Goal: Task Accomplishment & Management: Complete application form

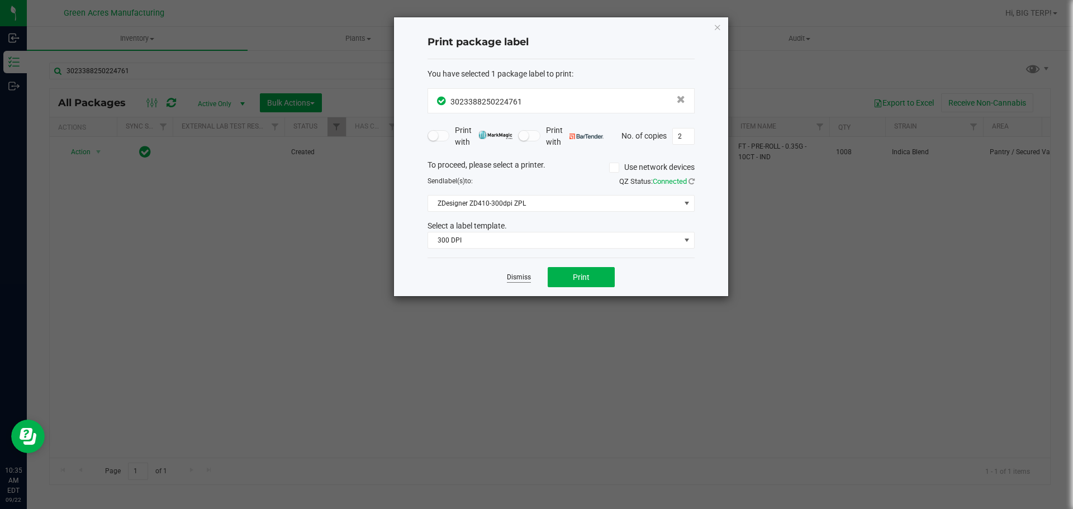
click at [508, 280] on link "Dismiss" at bounding box center [519, 278] width 24 height 10
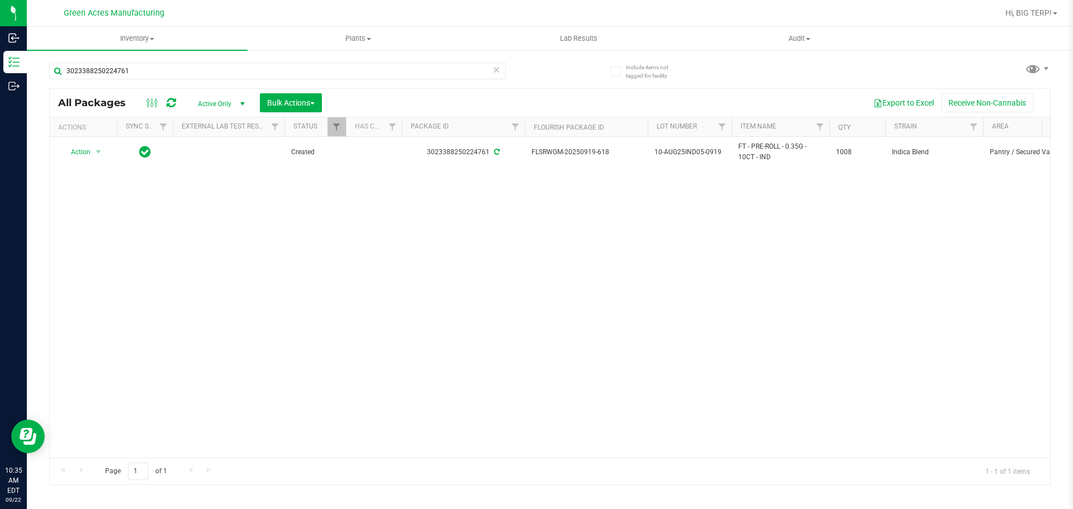
click at [508, 280] on div "Action Action Adjust qty Create package Edit attributes Global inventory Locate…" at bounding box center [550, 297] width 1001 height 321
click at [144, 38] on span "Inventory" at bounding box center [137, 39] width 221 height 10
click at [130, 138] on li "From bill of materials" at bounding box center [137, 134] width 221 height 13
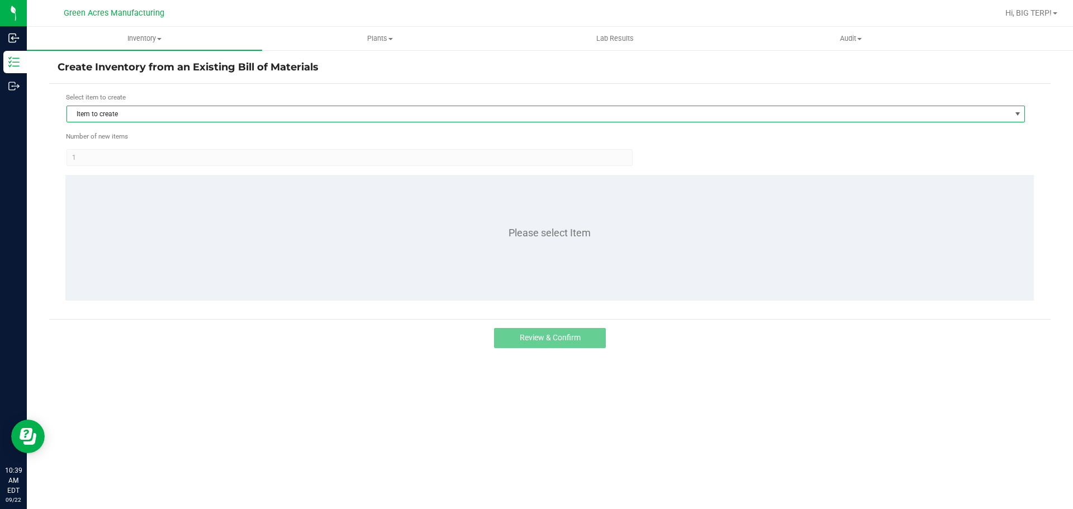
click at [201, 114] on span "Item to create" at bounding box center [539, 114] width 944 height 16
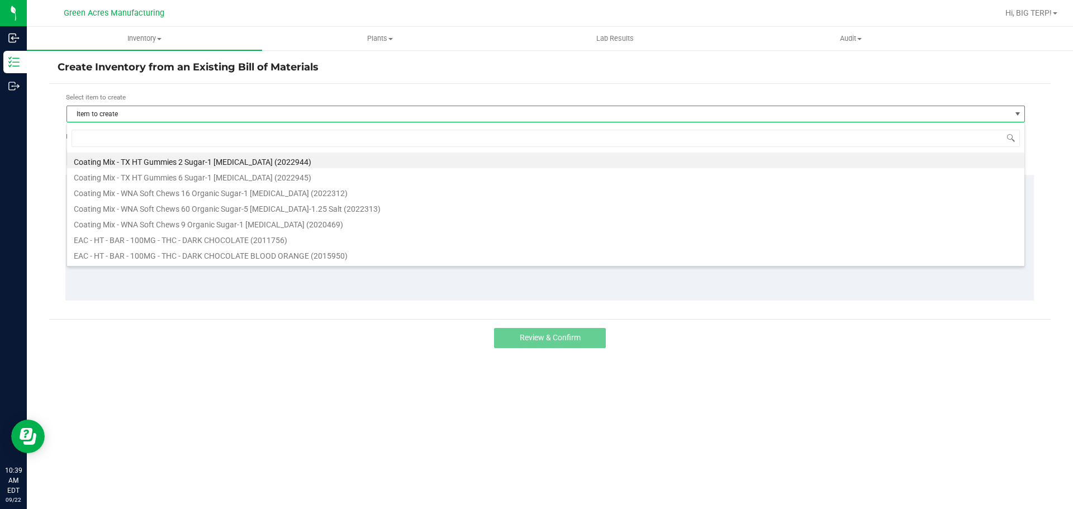
scroll to position [17, 959]
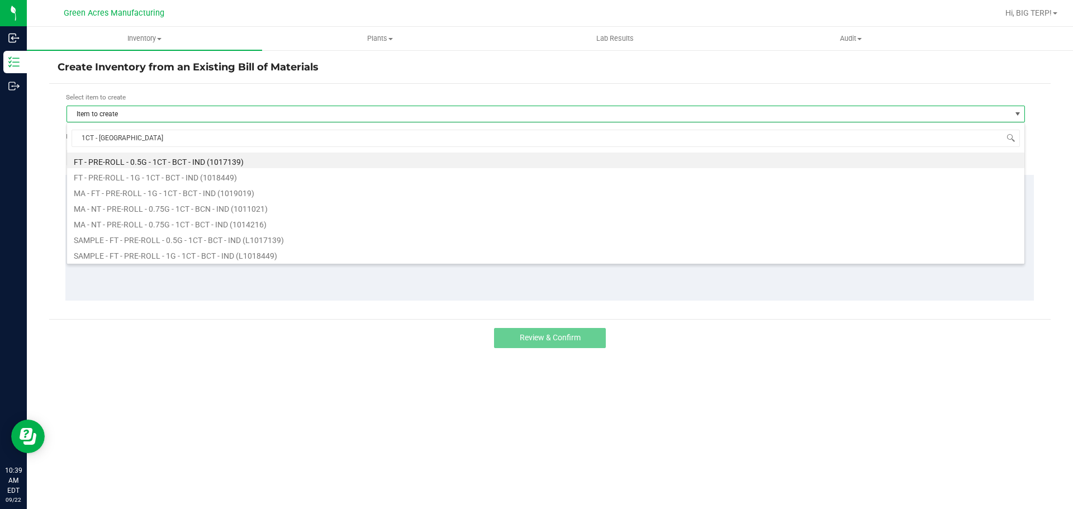
type input "1CT - BCT"
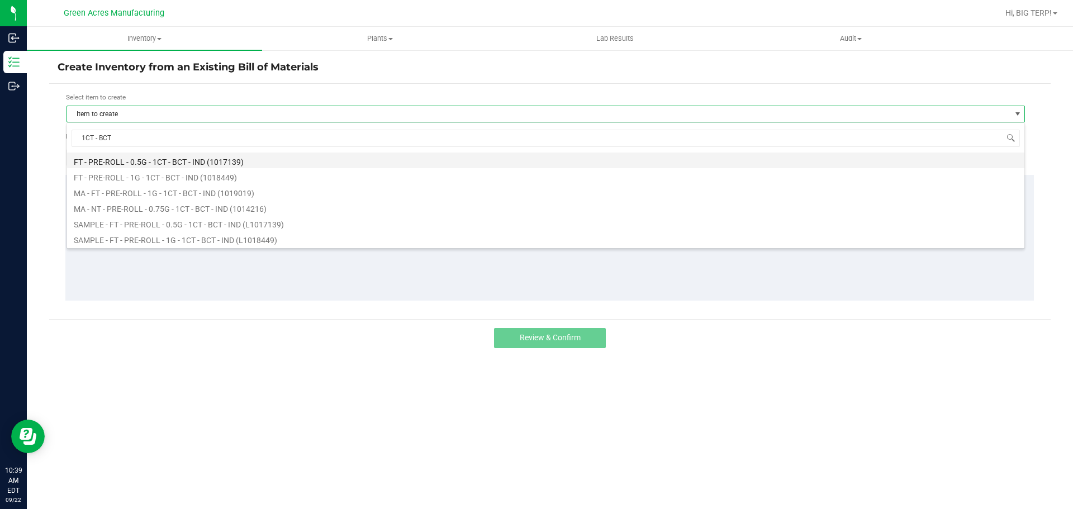
click at [140, 165] on li "FT - PRE-ROLL - 0.5G - 1CT - BCT - IND (1017139)" at bounding box center [546, 161] width 958 height 16
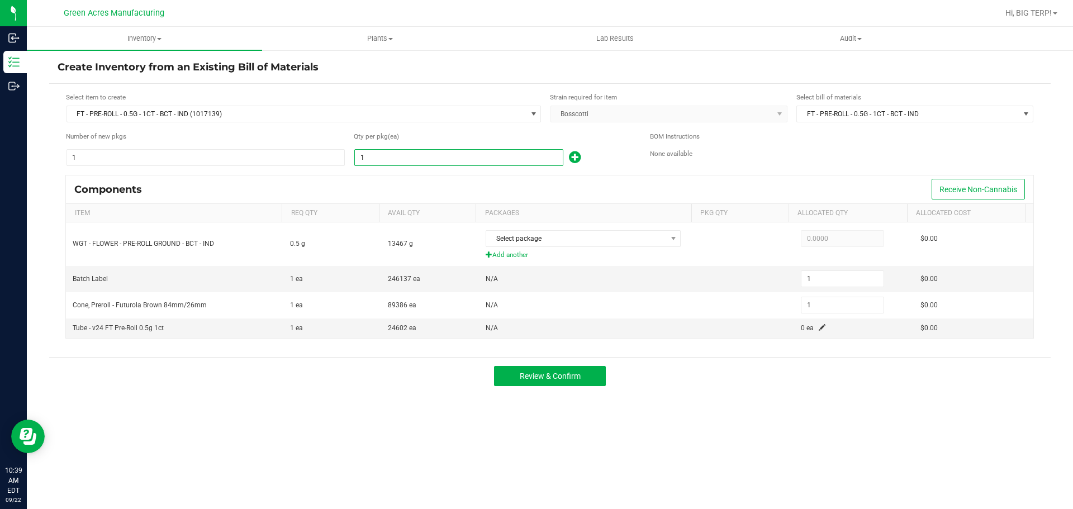
click at [371, 155] on input "1" at bounding box center [459, 158] width 208 height 16
type input "2"
type input "20"
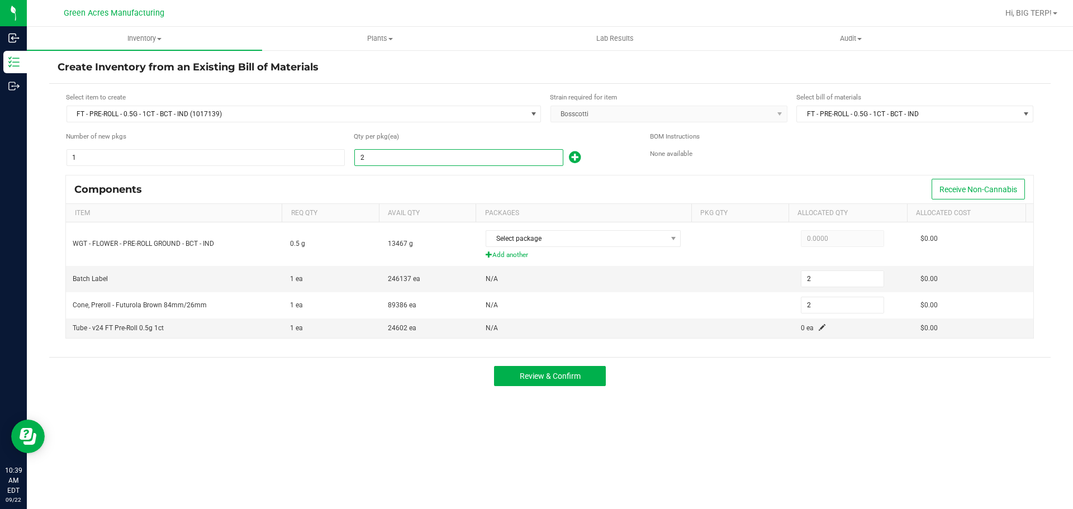
type input "20"
type input "200"
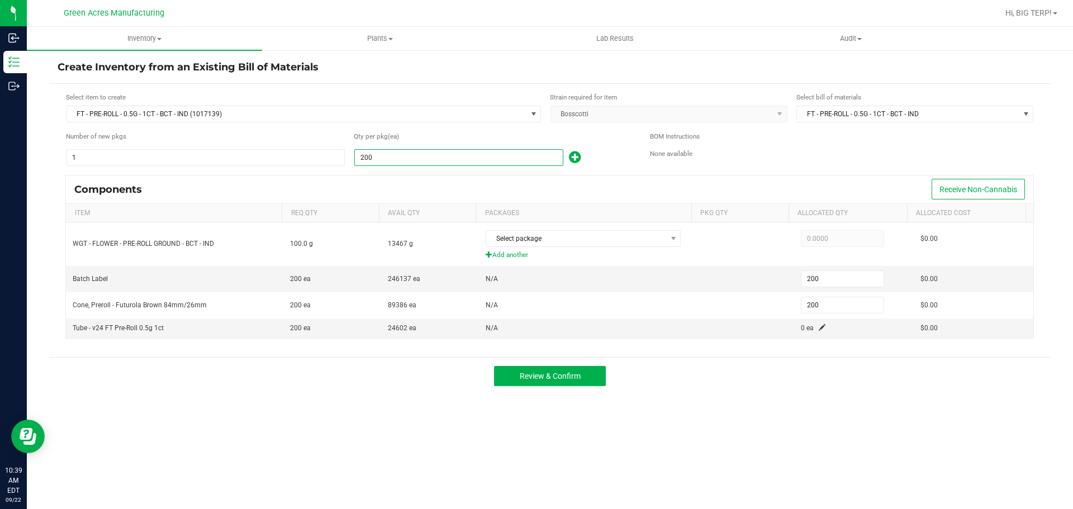
type input "2000"
type input "2,000"
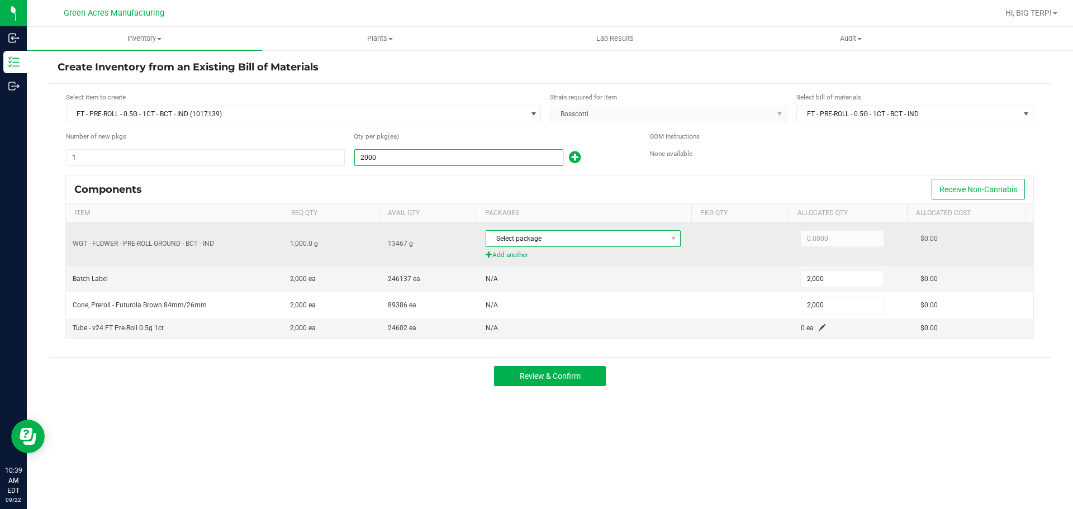
type input "2,000"
click at [570, 243] on span "Select package" at bounding box center [576, 239] width 180 height 16
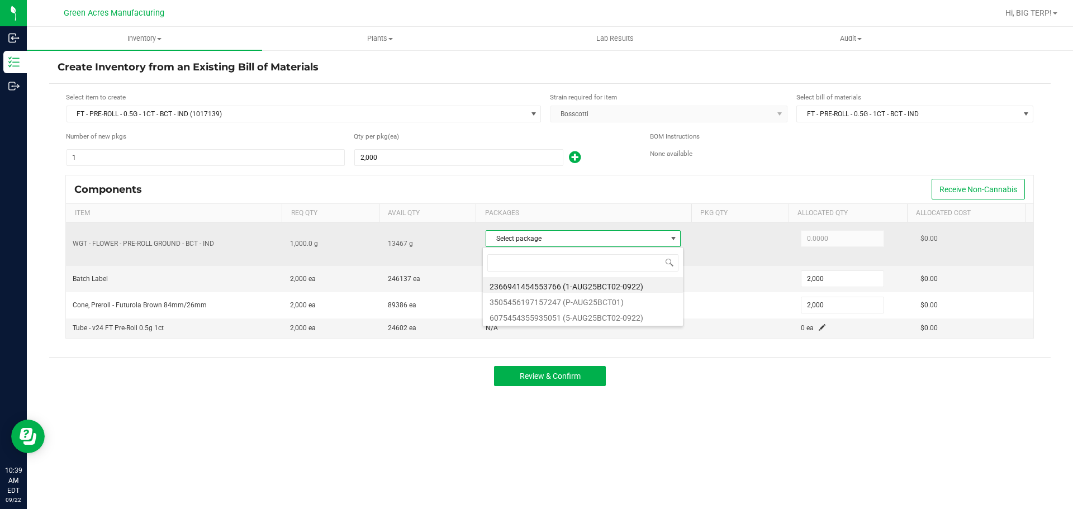
scroll to position [17, 193]
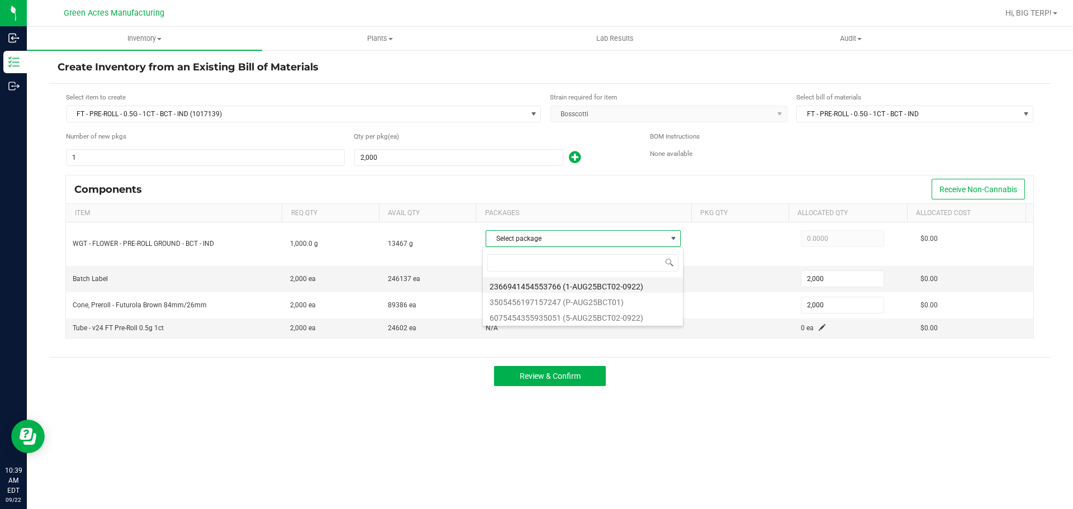
click at [590, 289] on li "2366941454553766 (1-AUG25BCT02-0922)" at bounding box center [583, 285] width 200 height 16
type input "1,000.0000"
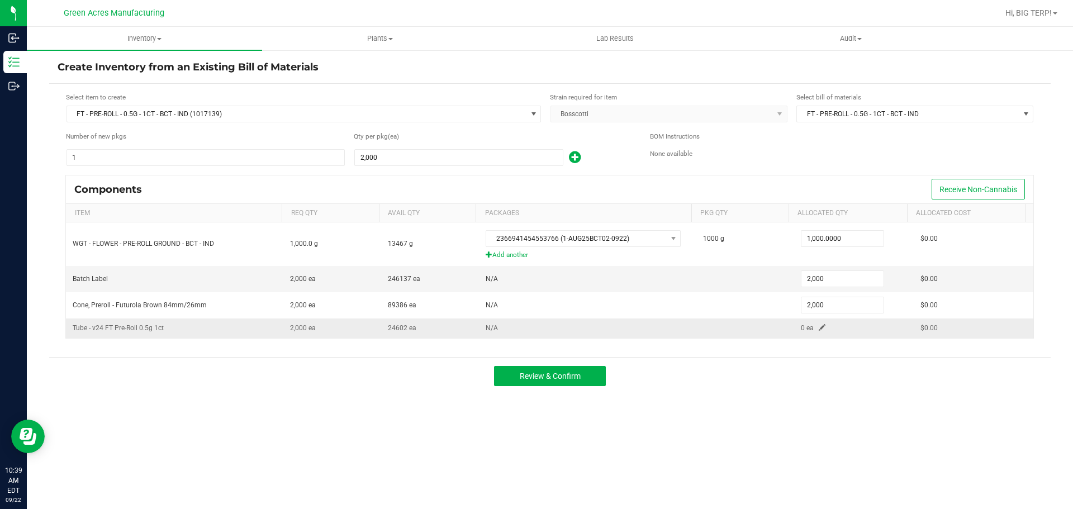
click at [819, 327] on span at bounding box center [822, 327] width 7 height 7
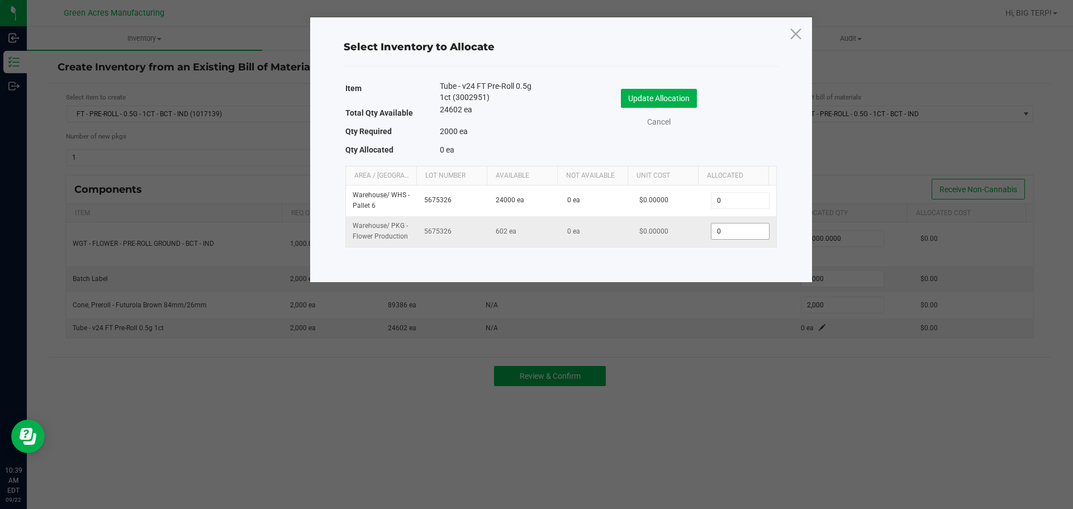
click at [736, 235] on input "0" at bounding box center [740, 232] width 57 height 16
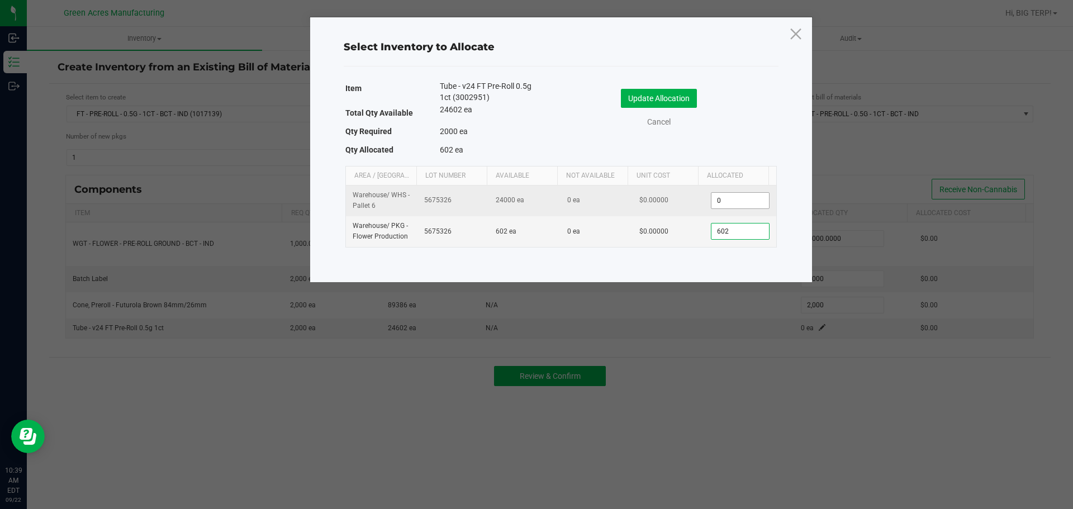
type input "602"
click at [741, 201] on input "0" at bounding box center [740, 201] width 57 height 16
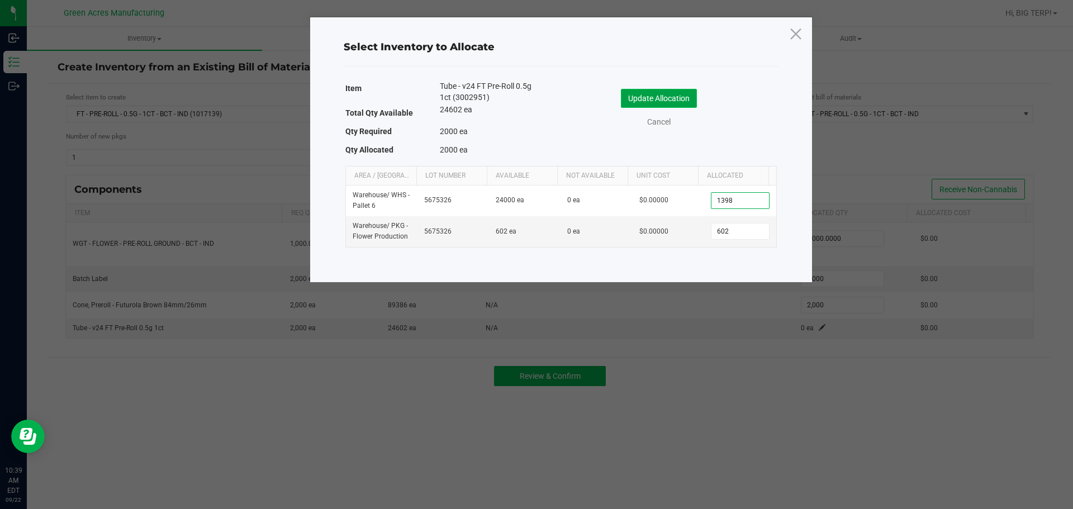
type input "1,398"
click at [647, 93] on button "Update Allocation" at bounding box center [659, 98] width 76 height 19
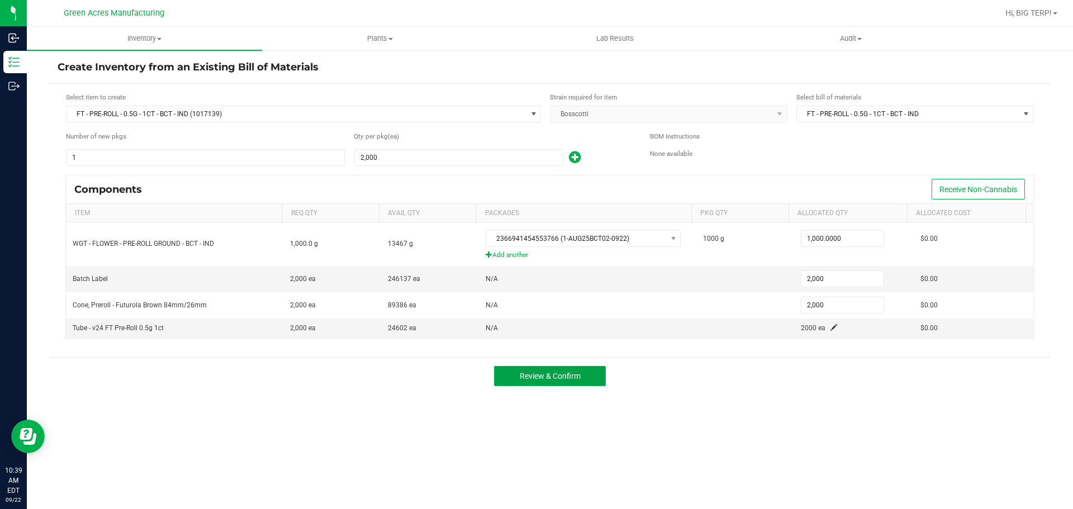
click at [533, 380] on span "Review & Confirm" at bounding box center [550, 376] width 61 height 9
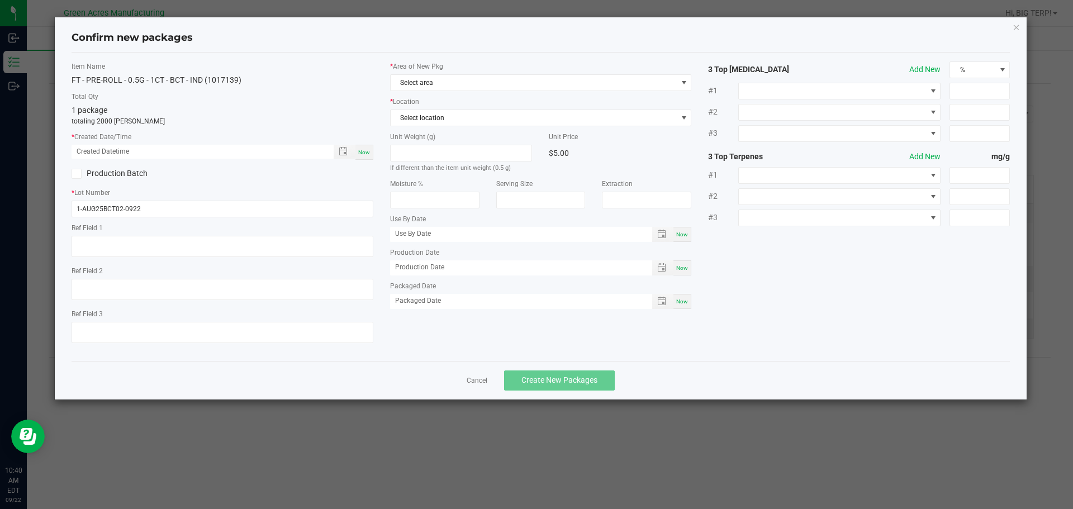
click at [359, 155] on span "Now" at bounding box center [364, 152] width 12 height 6
type input "[DATE] 10:40 AM"
click at [467, 82] on span "Select area" at bounding box center [534, 83] width 287 height 16
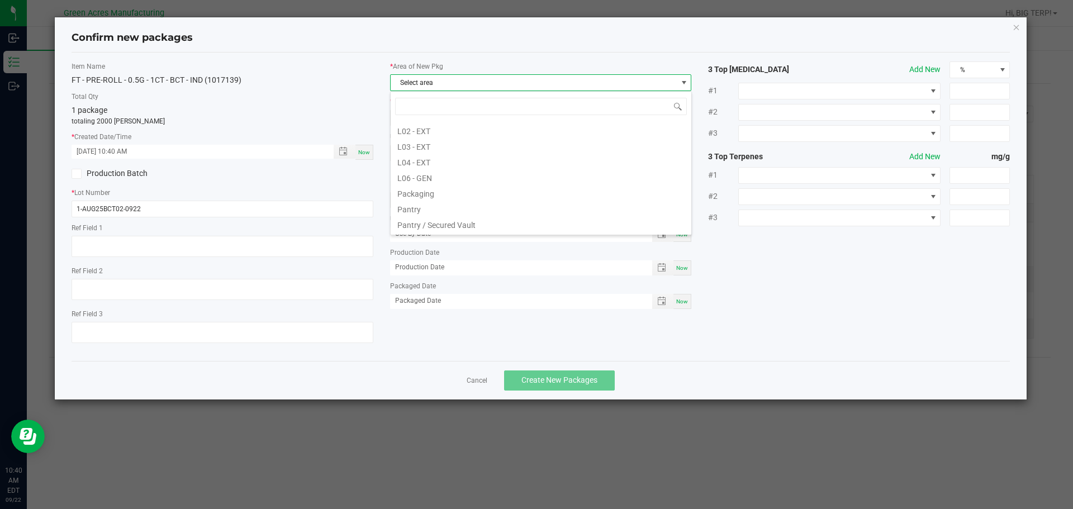
scroll to position [335, 0]
click at [448, 124] on li "Pantry / Secured Vault" at bounding box center [541, 122] width 301 height 16
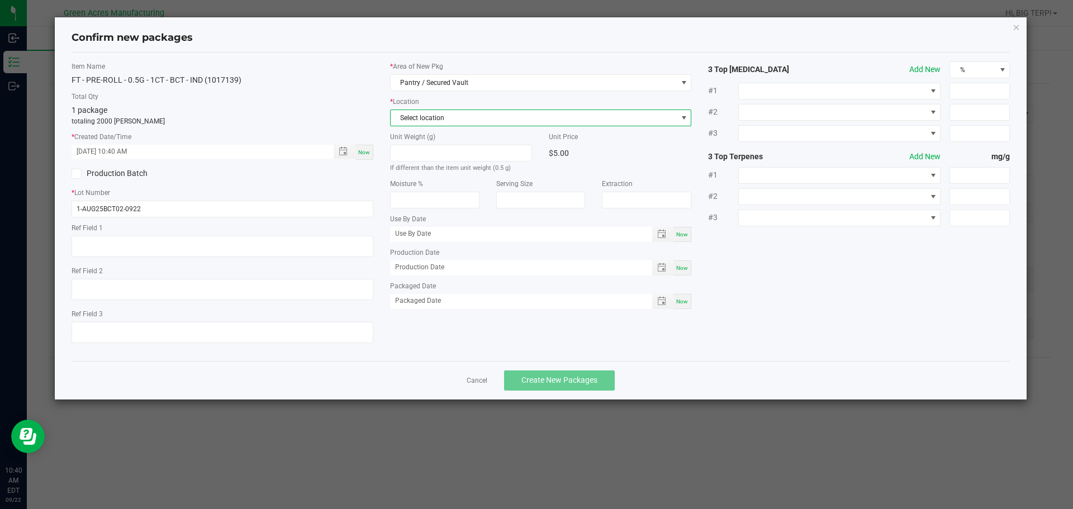
click at [452, 125] on span "Select location" at bounding box center [534, 118] width 287 height 16
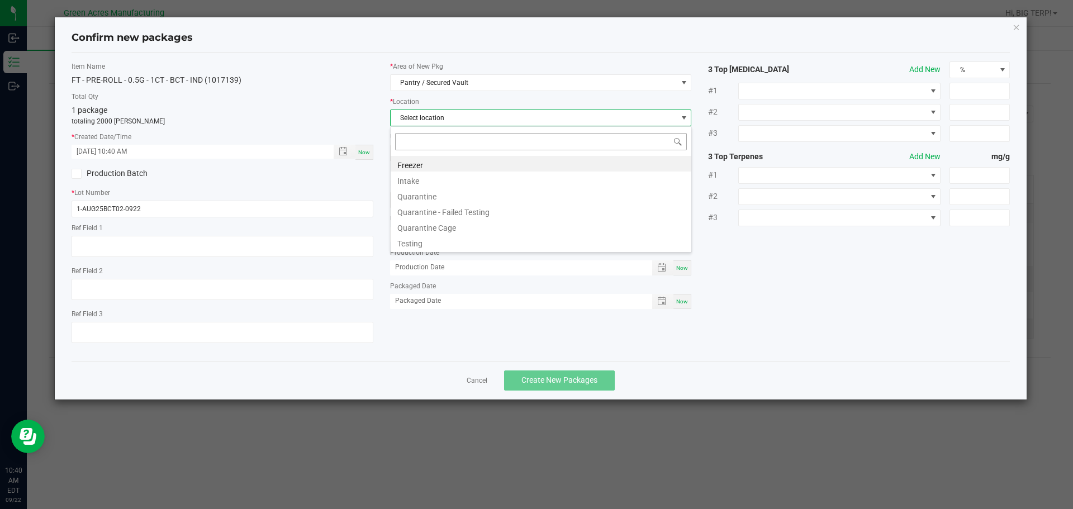
scroll to position [17, 302]
click at [409, 185] on li "Intake" at bounding box center [541, 180] width 301 height 16
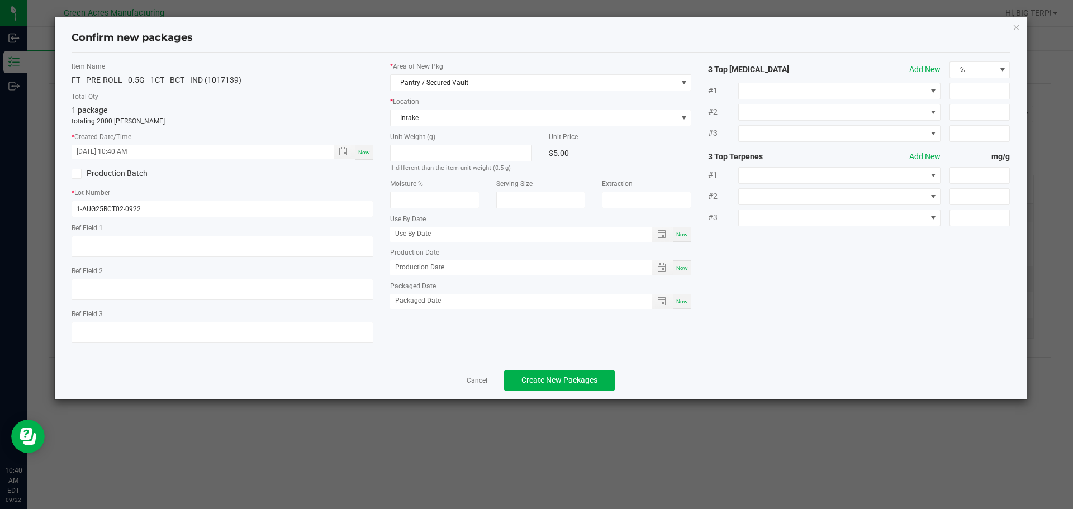
click at [669, 375] on div "Cancel Create New Packages" at bounding box center [541, 380] width 939 height 39
click at [604, 377] on button "Create New Packages" at bounding box center [559, 381] width 111 height 20
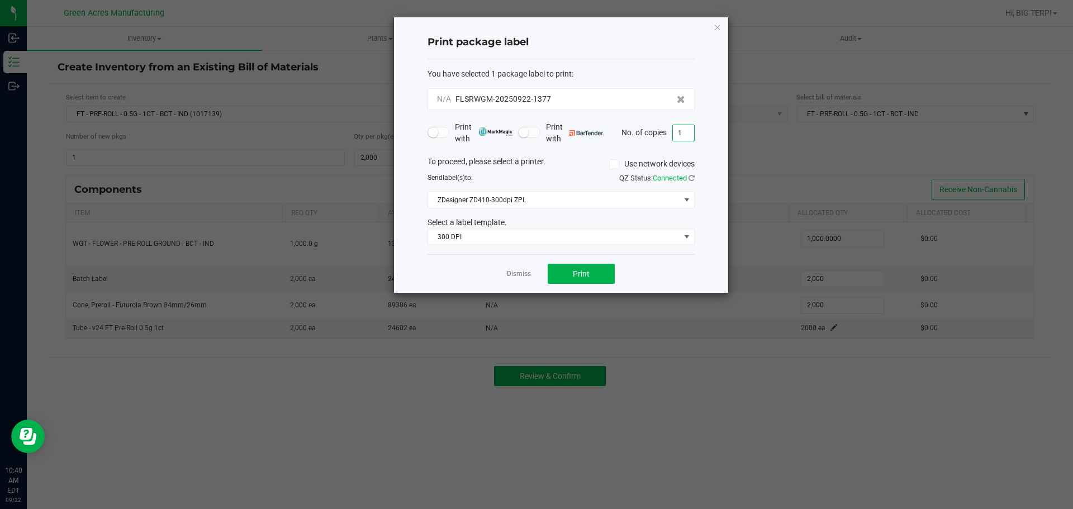
click at [680, 137] on input "1" at bounding box center [683, 133] width 21 height 16
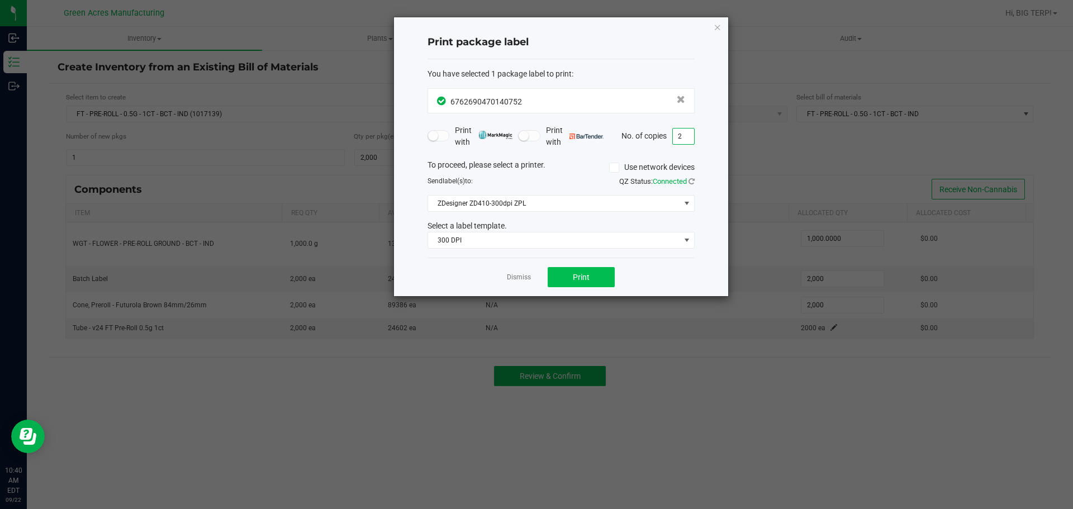
type input "2"
click at [599, 273] on button "Print" at bounding box center [581, 277] width 67 height 20
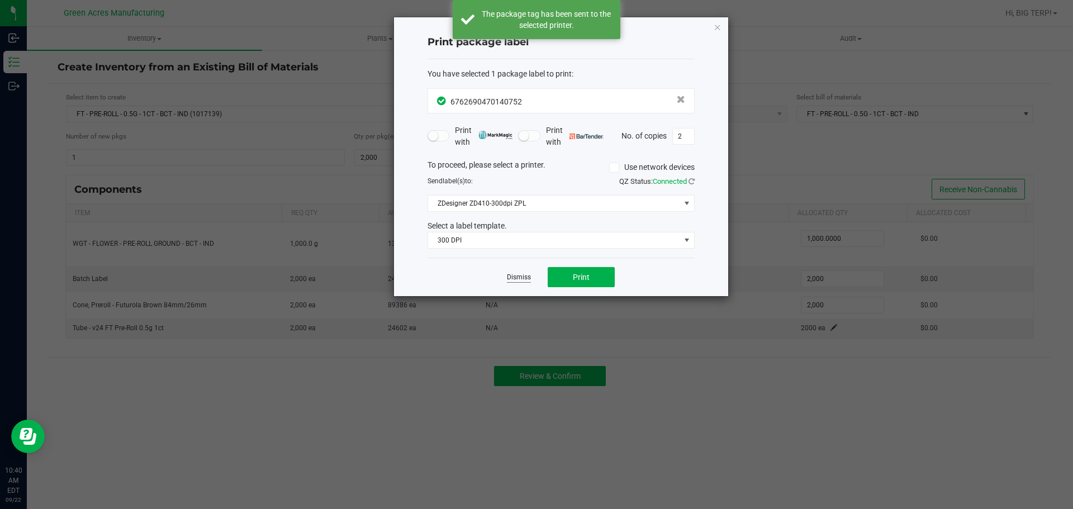
click at [518, 277] on link "Dismiss" at bounding box center [519, 278] width 24 height 10
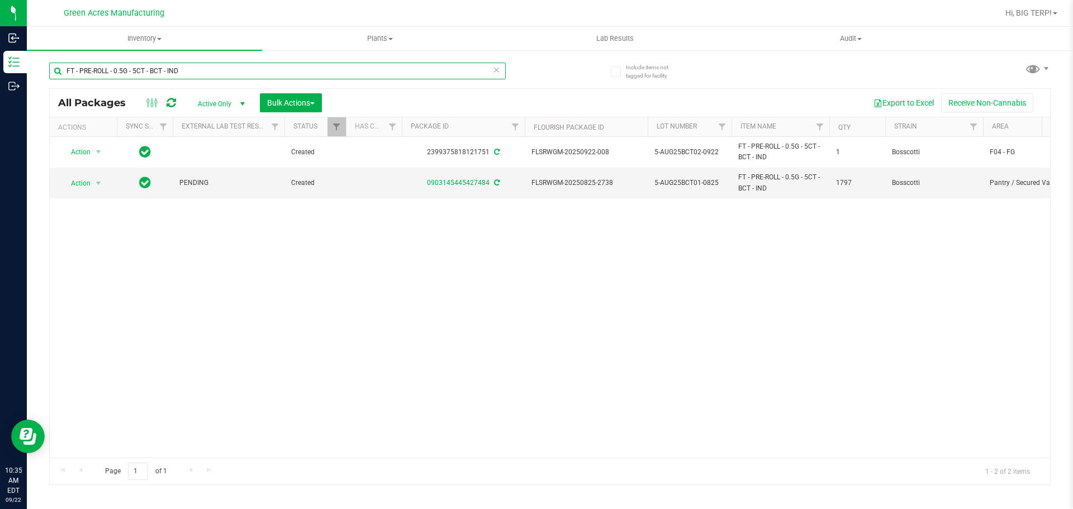
click at [193, 74] on input "FT - PRE-ROLL - 0.5G - 5CT - BCT - IND" at bounding box center [277, 71] width 457 height 17
type input "bct02-0922"
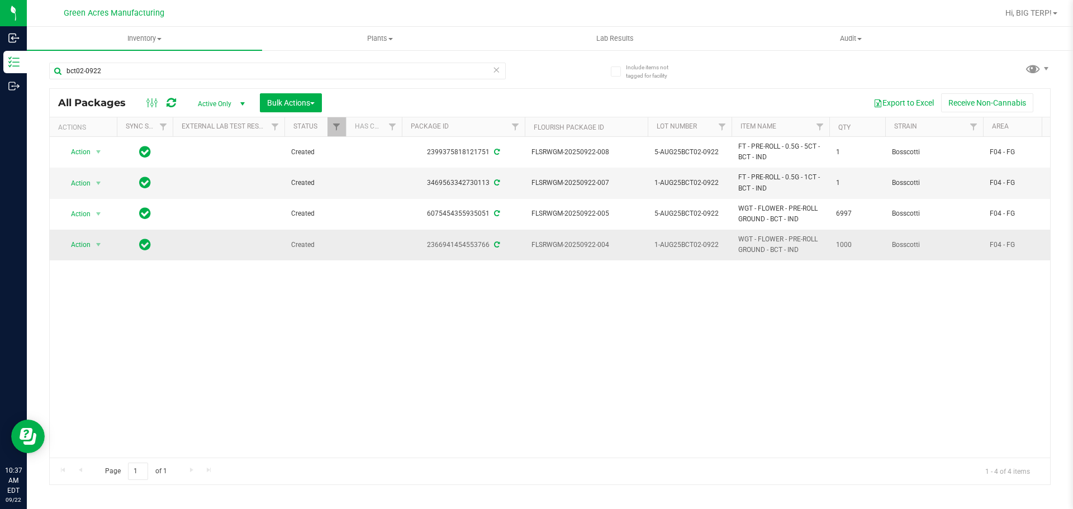
drag, startPoint x: 608, startPoint y: 246, endPoint x: 531, endPoint y: 247, distance: 77.2
click at [531, 247] on td "FLSRWGM-20250922-004" at bounding box center [586, 245] width 123 height 30
copy span "FLSRWGM-20250922-004"
click at [566, 182] on span "FLSRWGM-20250922-007" at bounding box center [587, 183] width 110 height 11
drag, startPoint x: 607, startPoint y: 181, endPoint x: 570, endPoint y: 181, distance: 36.9
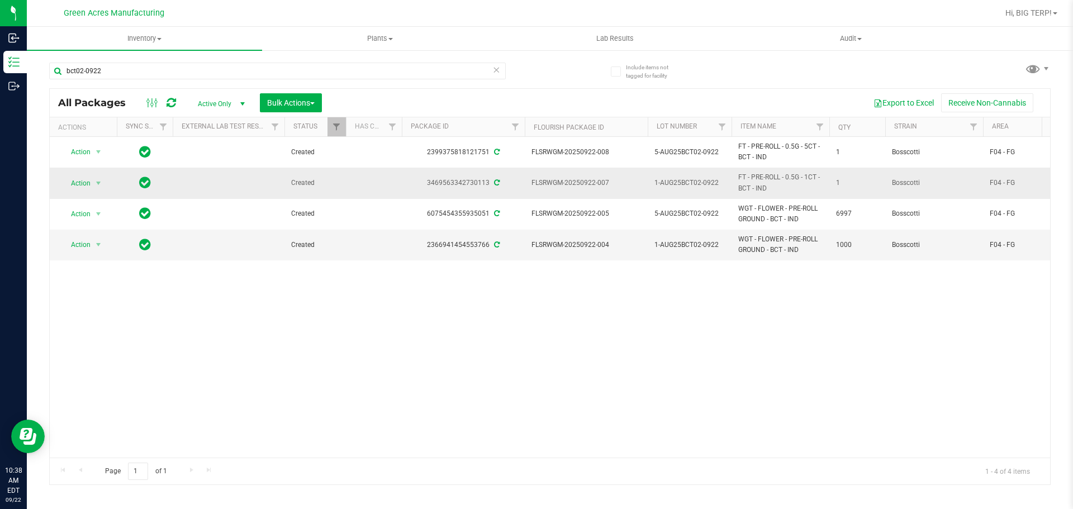
click at [570, 181] on span "FLSRWGM-20250922-007" at bounding box center [587, 183] width 110 height 11
drag, startPoint x: 607, startPoint y: 182, endPoint x: 536, endPoint y: 174, distance: 72.1
click at [536, 174] on td "FLSRWGM-20250922-007" at bounding box center [586, 183] width 123 height 31
copy span "FLSRWGM-20250922-007"
click at [173, 105] on icon at bounding box center [172, 102] width 10 height 11
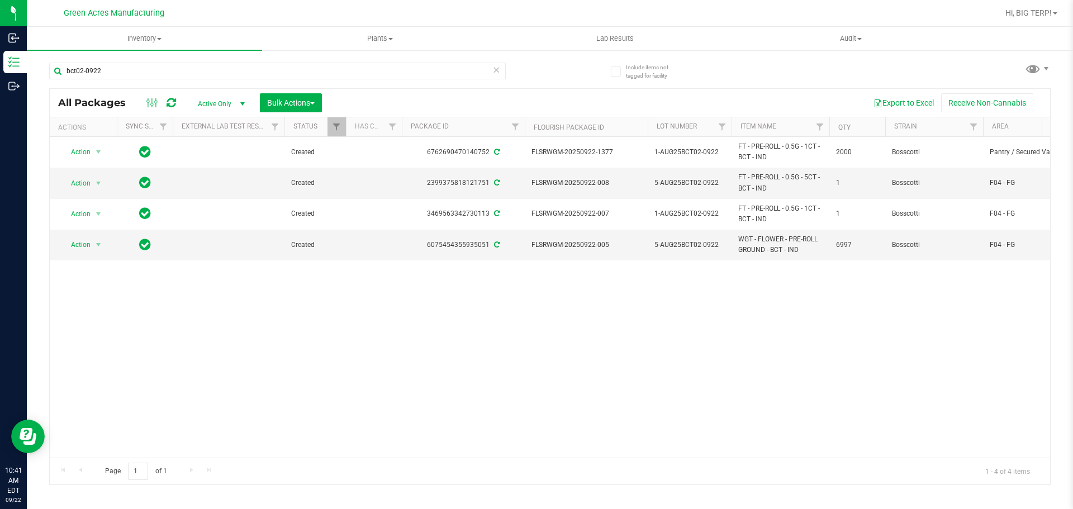
click at [836, 324] on div "Action Action Adjust qty Create package Edit attributes Global inventory Locate…" at bounding box center [550, 297] width 1001 height 321
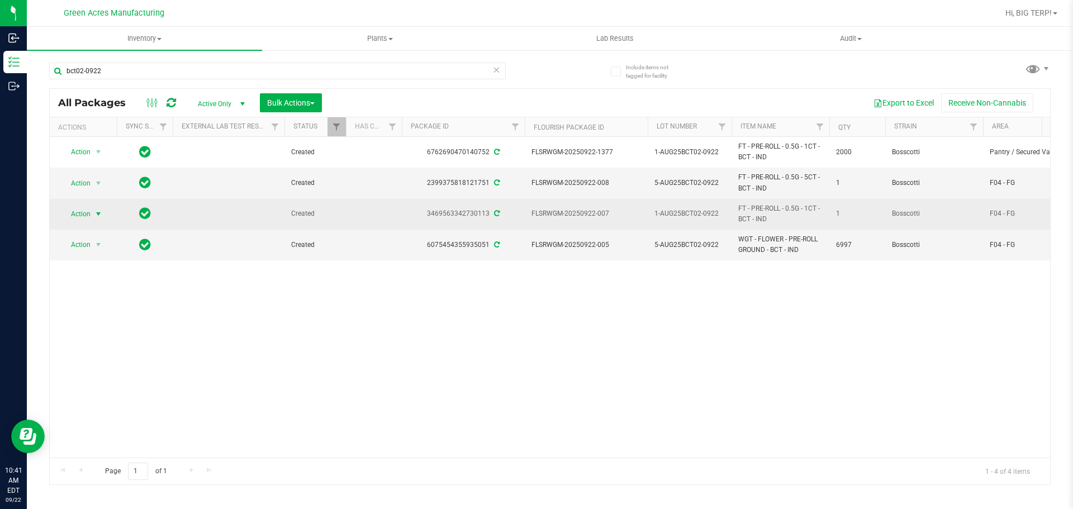
click at [93, 214] on span "select" at bounding box center [99, 214] width 14 height 16
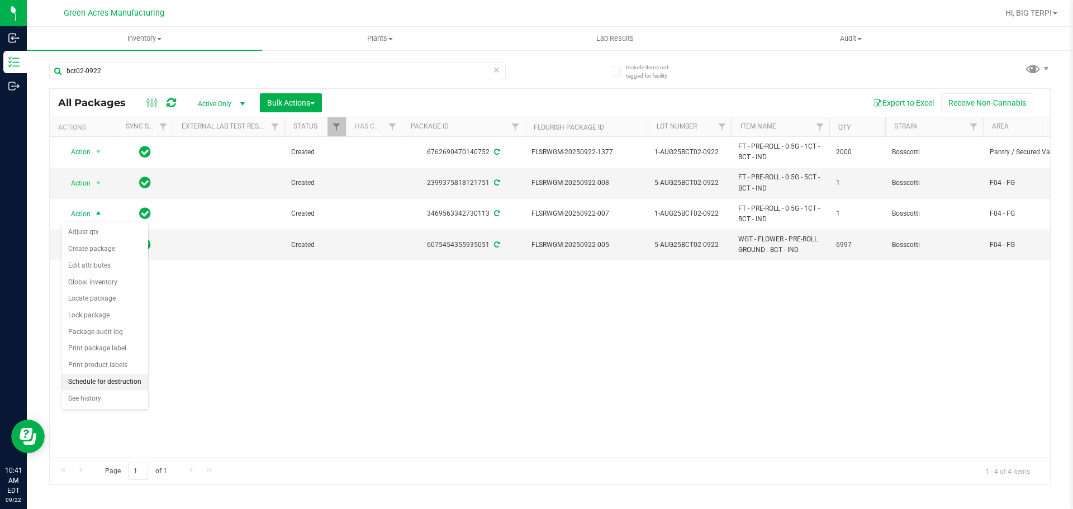
click at [94, 383] on li "Schedule for destruction" at bounding box center [104, 382] width 87 height 17
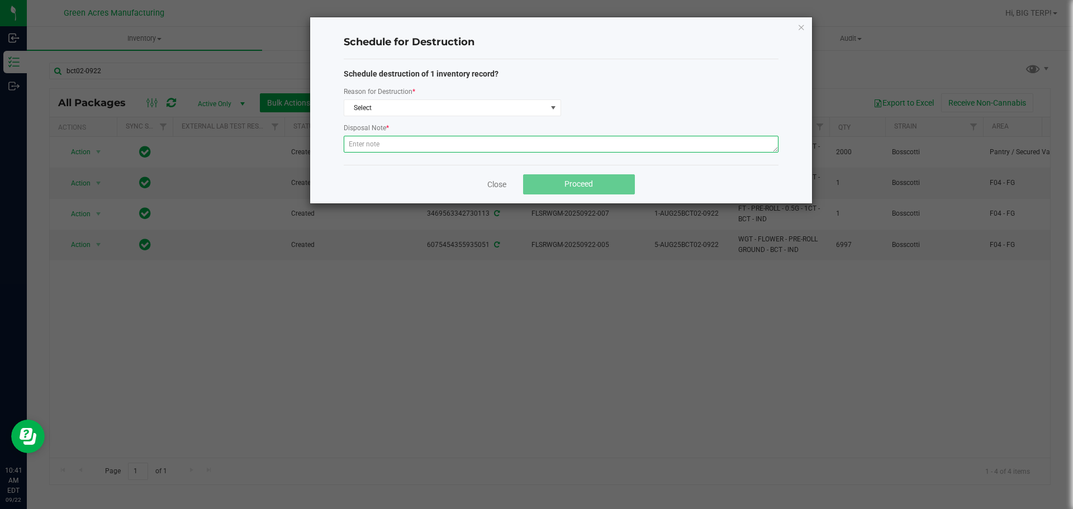
click at [401, 148] on textarea at bounding box center [561, 144] width 435 height 17
paste textarea "WASTE FROM JUANAROLL PRODUCTION/PACKING"
type textarea "WASTE FROM JUANAROLL PRODUCTION/PACKING"
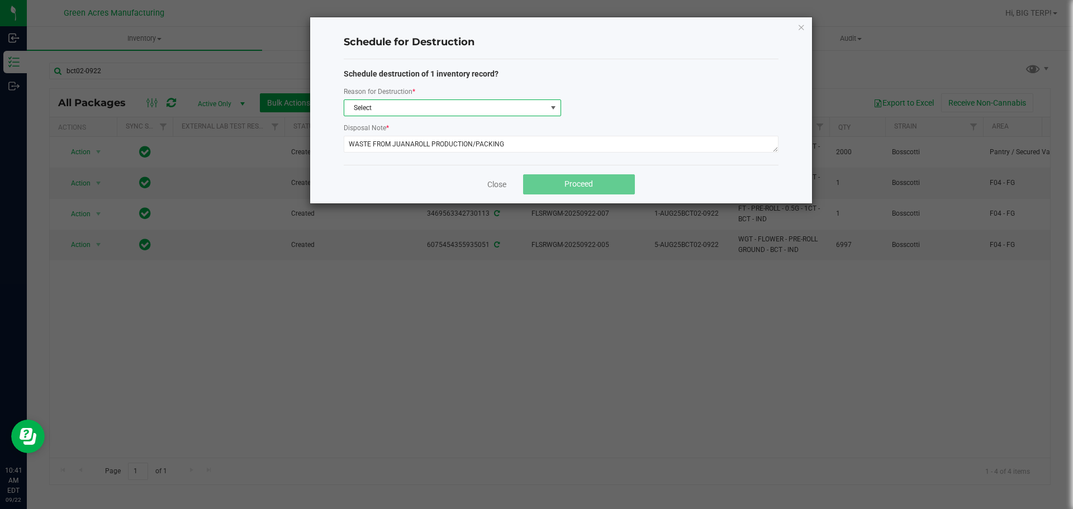
click at [410, 108] on span "Select" at bounding box center [445, 108] width 202 height 16
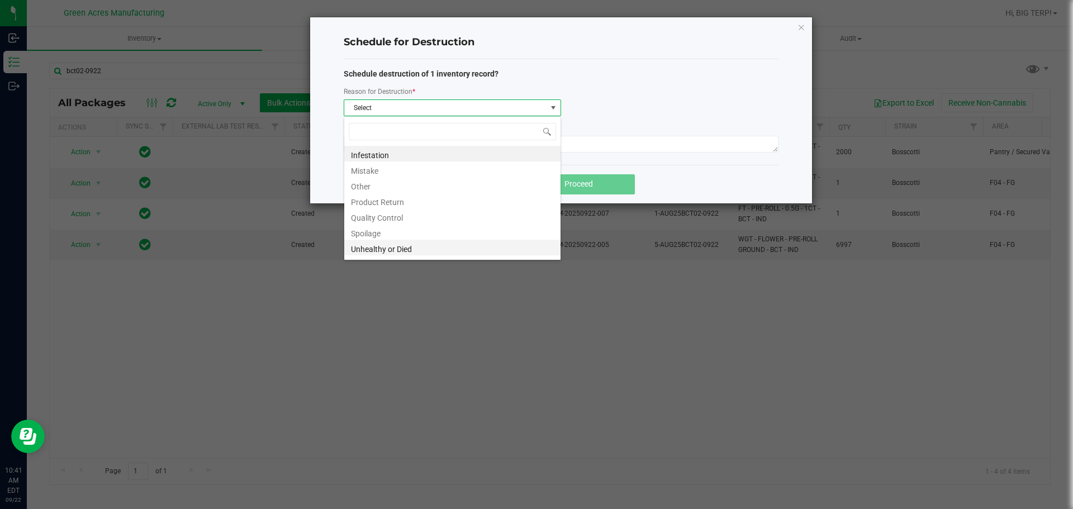
scroll to position [11, 0]
click at [382, 253] on li "Waste" at bounding box center [452, 253] width 216 height 16
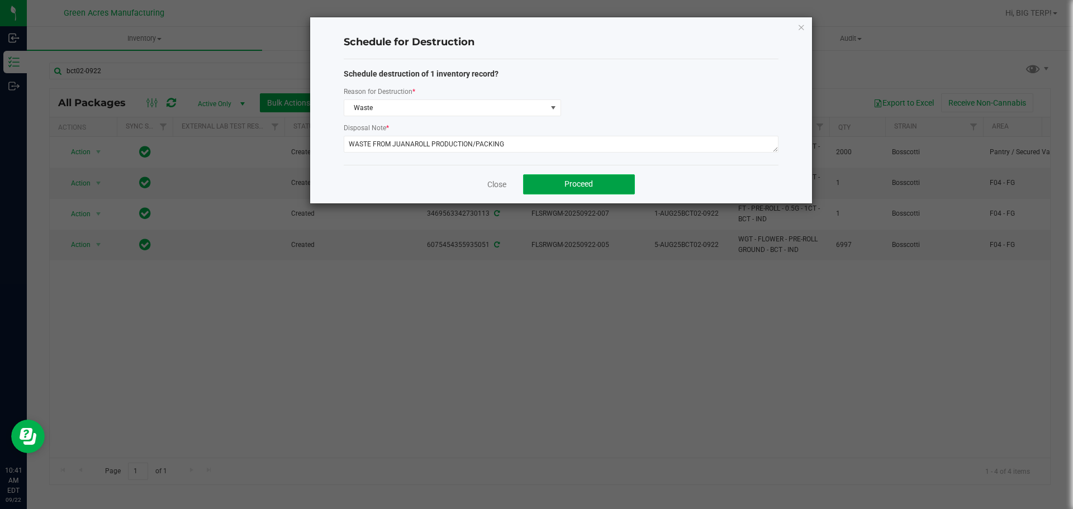
click at [605, 182] on button "Proceed" at bounding box center [579, 184] width 112 height 20
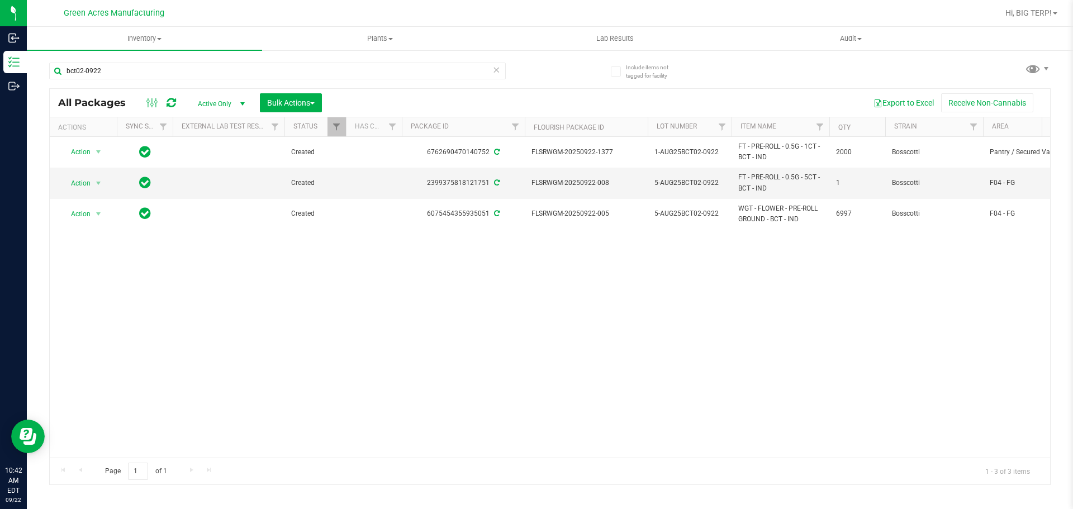
click at [807, 385] on div "Action Action Adjust qty Create package Edit attributes Global inventory Locate…" at bounding box center [550, 297] width 1001 height 321
click at [495, 337] on div "Action Action Adjust qty Create package Edit attributes Global inventory Locate…" at bounding box center [550, 297] width 1001 height 321
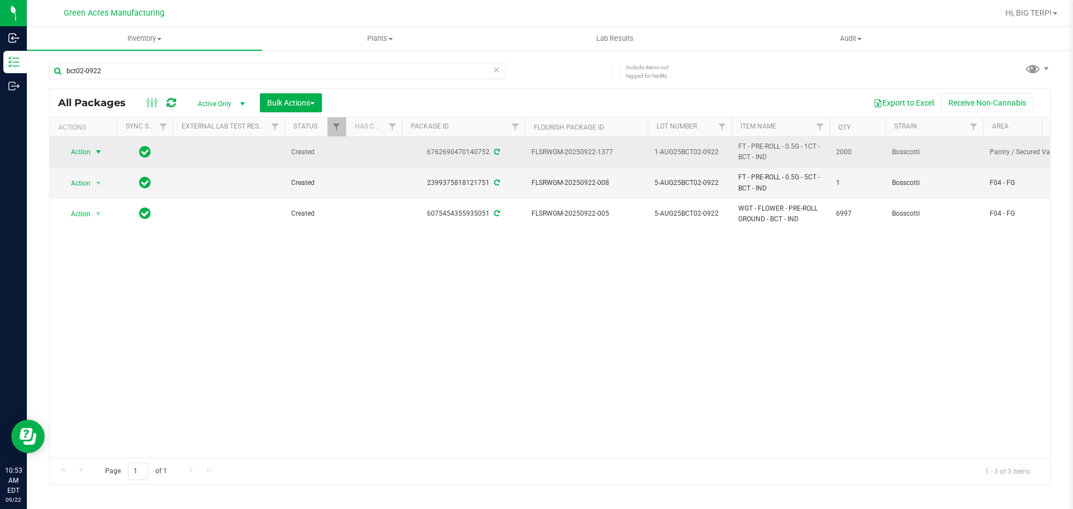
click at [98, 146] on span "select" at bounding box center [99, 152] width 14 height 16
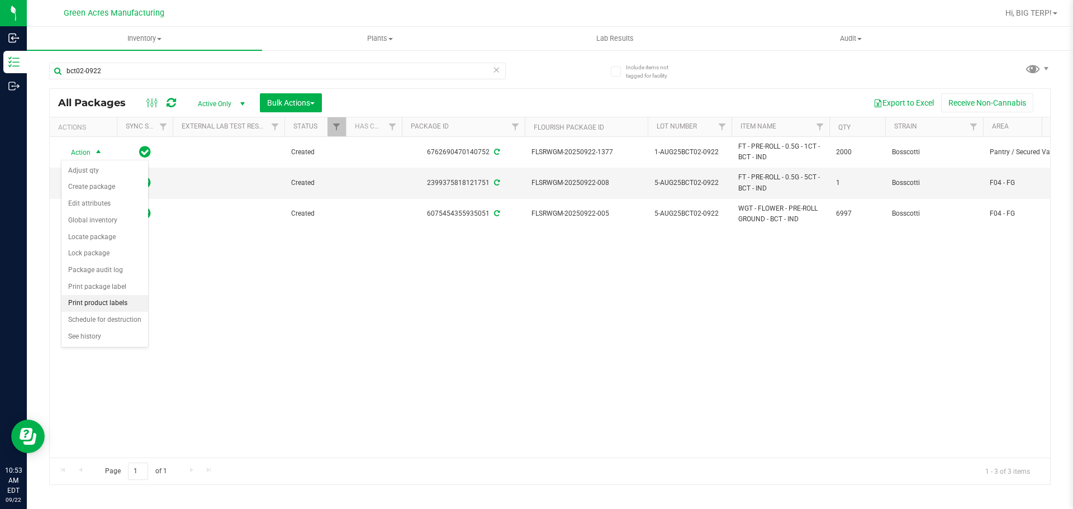
click at [100, 301] on li "Print product labels" at bounding box center [104, 303] width 87 height 17
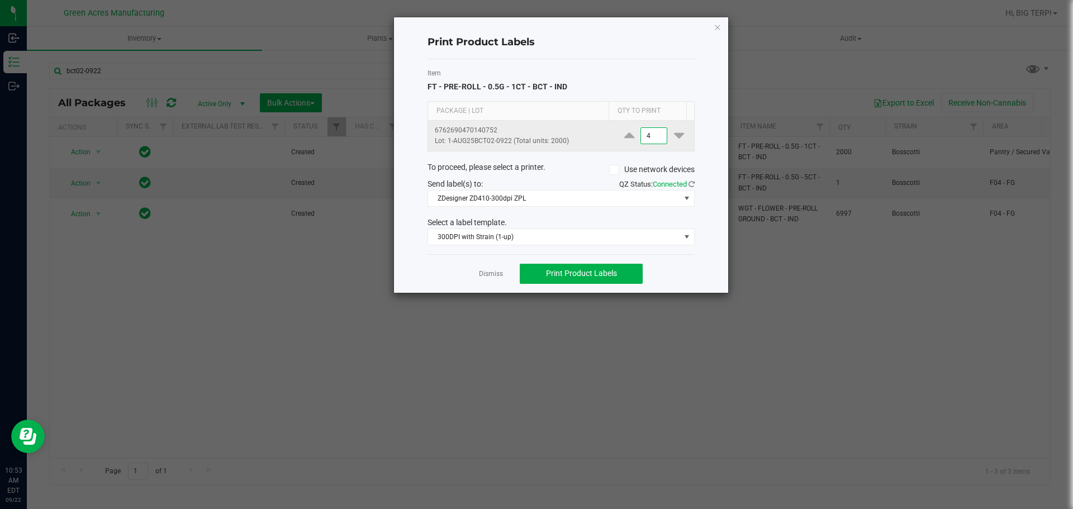
type input "4"
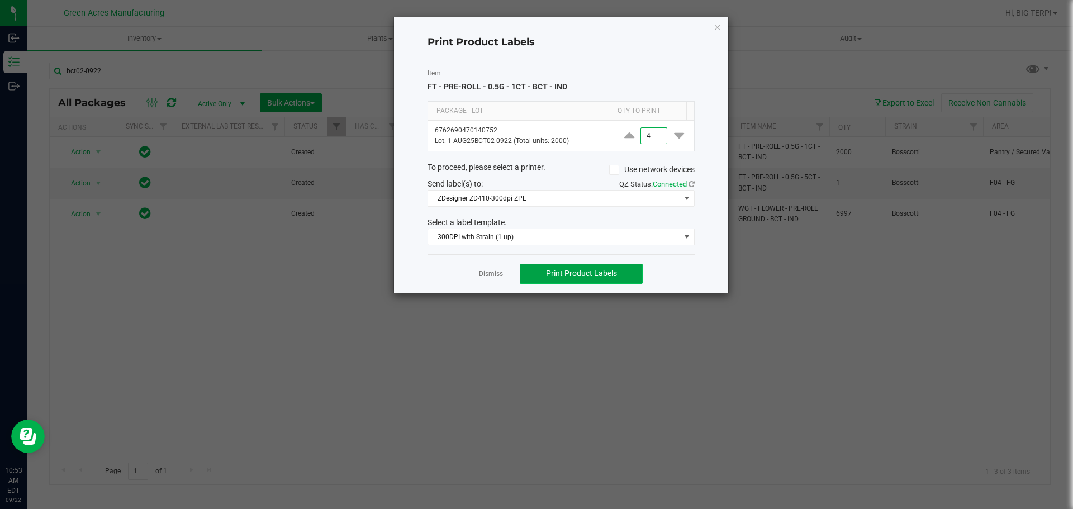
click at [609, 273] on span "Print Product Labels" at bounding box center [581, 273] width 71 height 9
click at [479, 277] on link "Dismiss" at bounding box center [491, 274] width 24 height 10
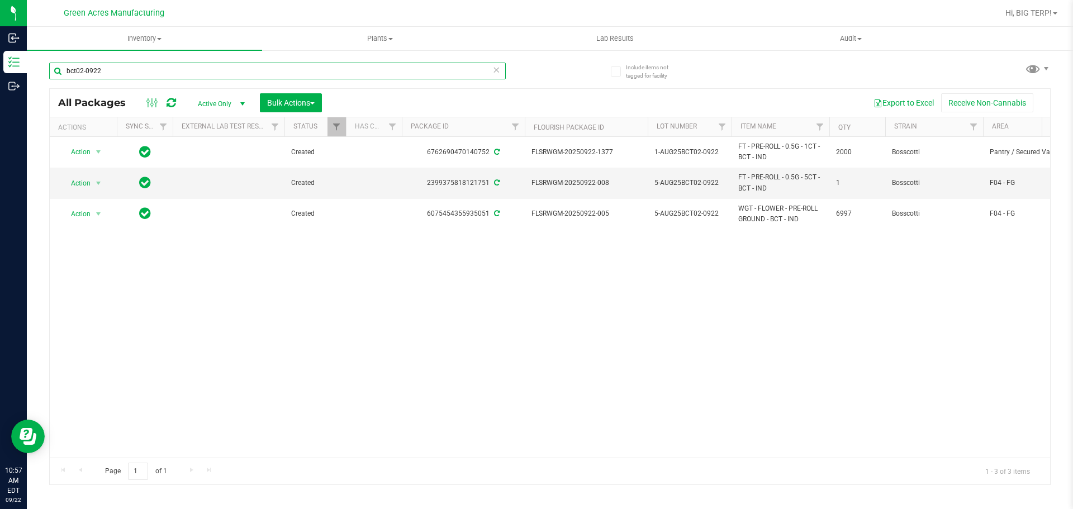
click at [127, 75] on input "bct02-0922" at bounding box center [277, 71] width 457 height 17
type input "b"
